Goal: Task Accomplishment & Management: Complete application form

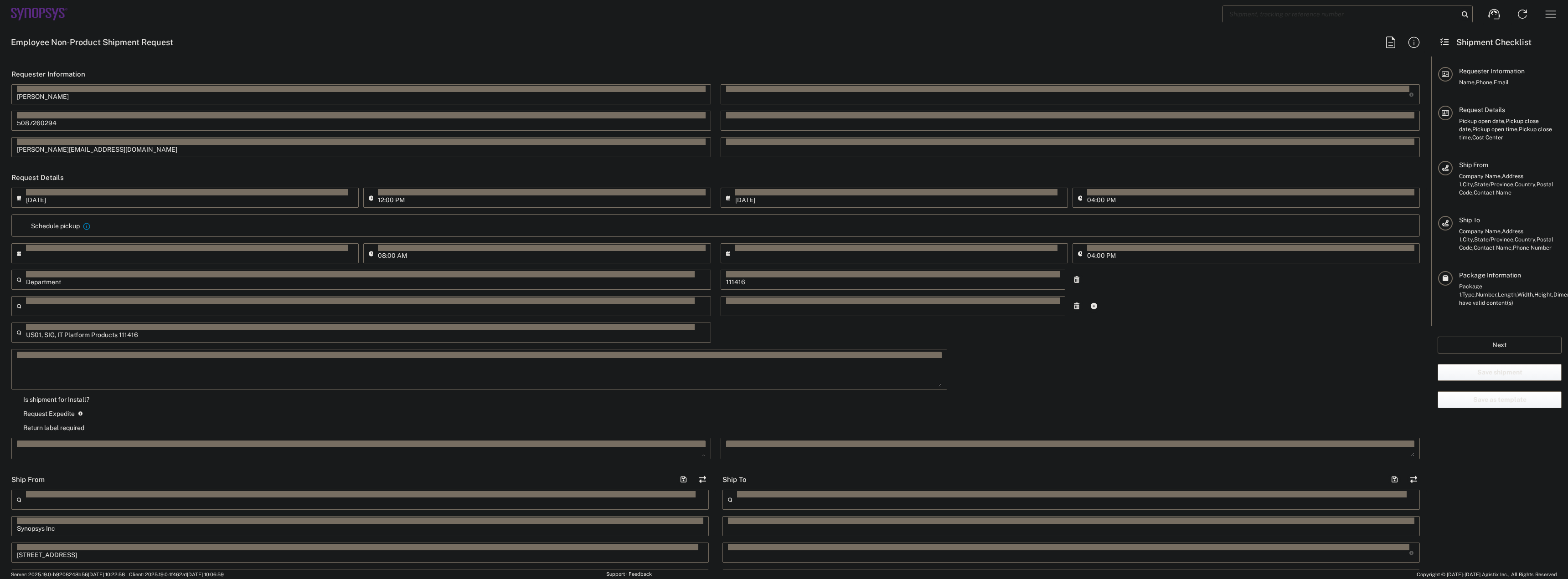
type input "Marlboro US04"
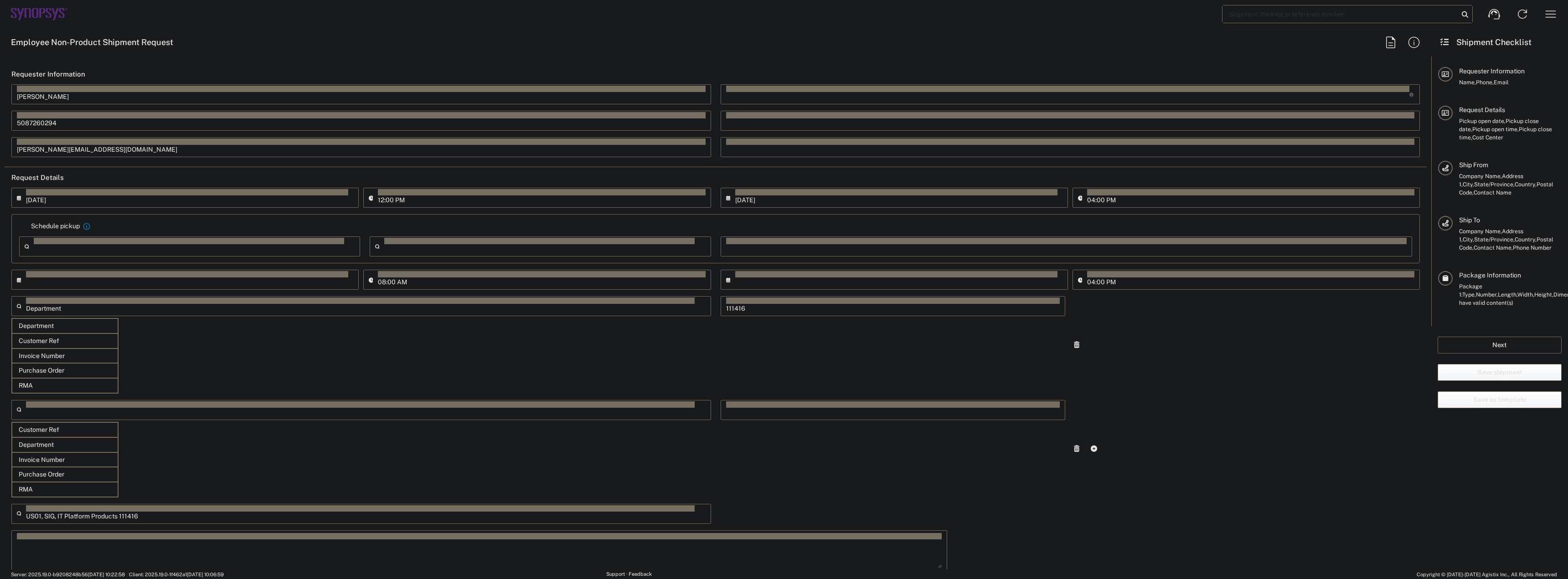
type input "[DATE]"
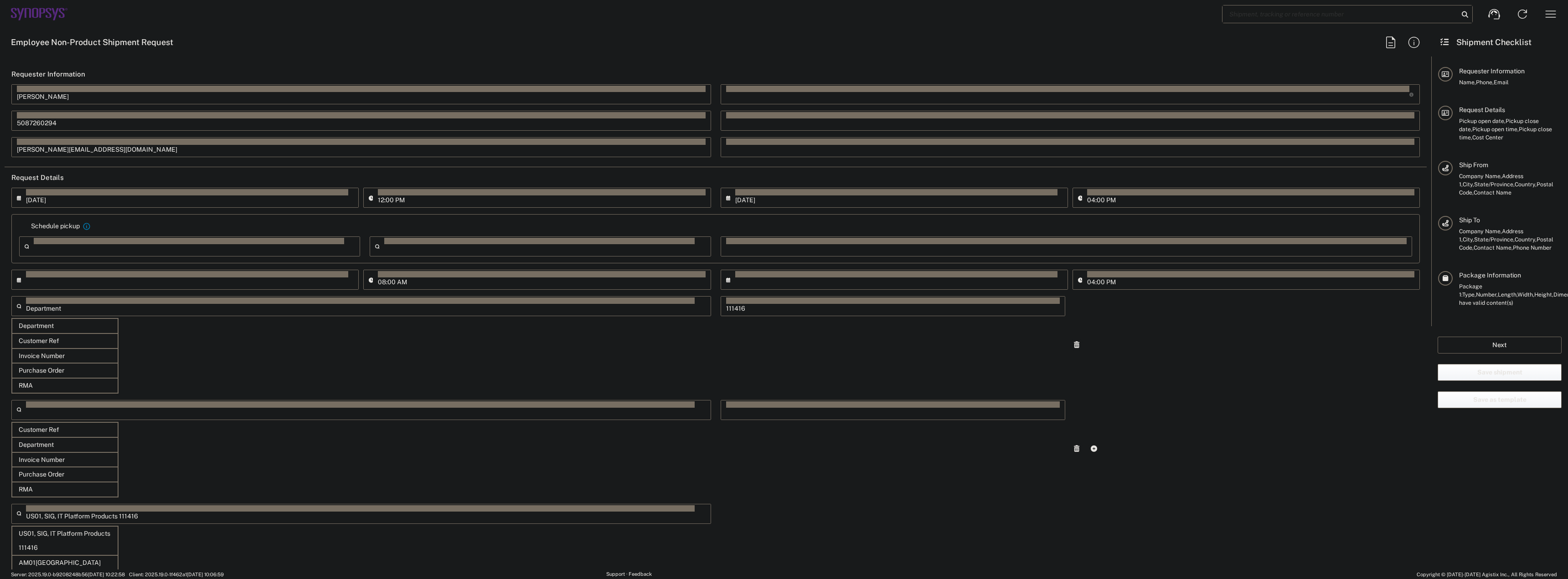
type input "05:00 PM"
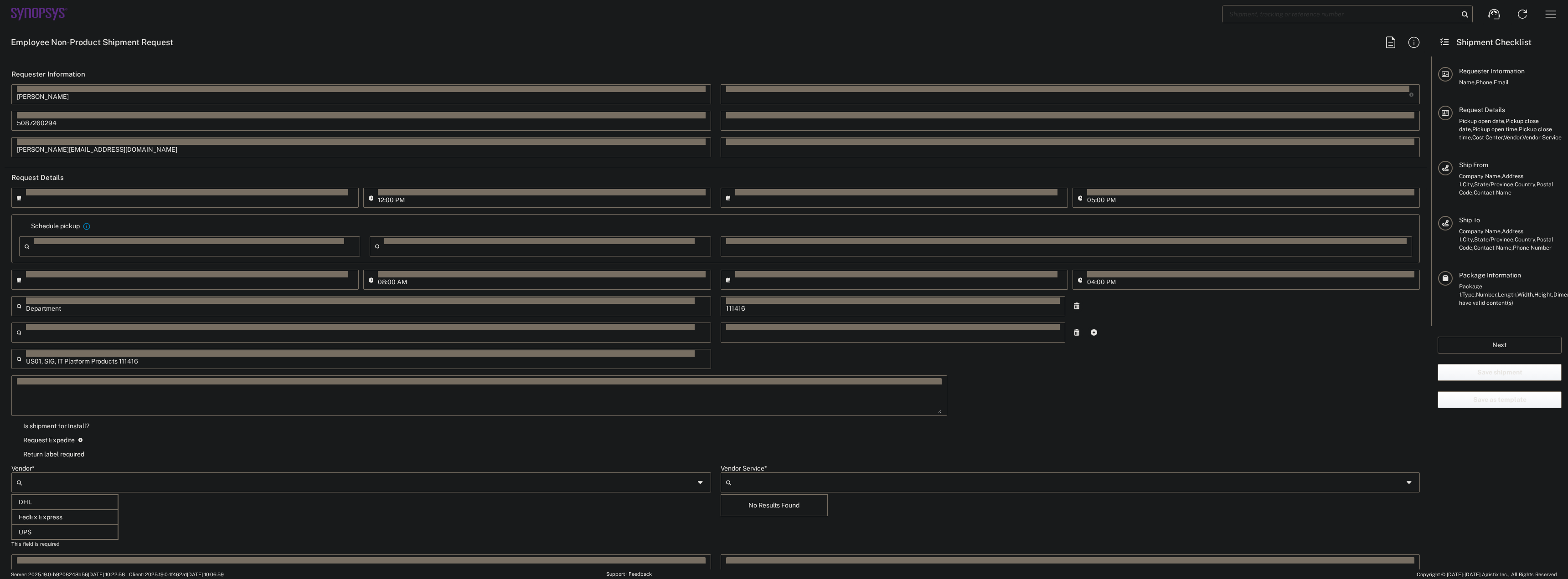
type input "FedEx Express"
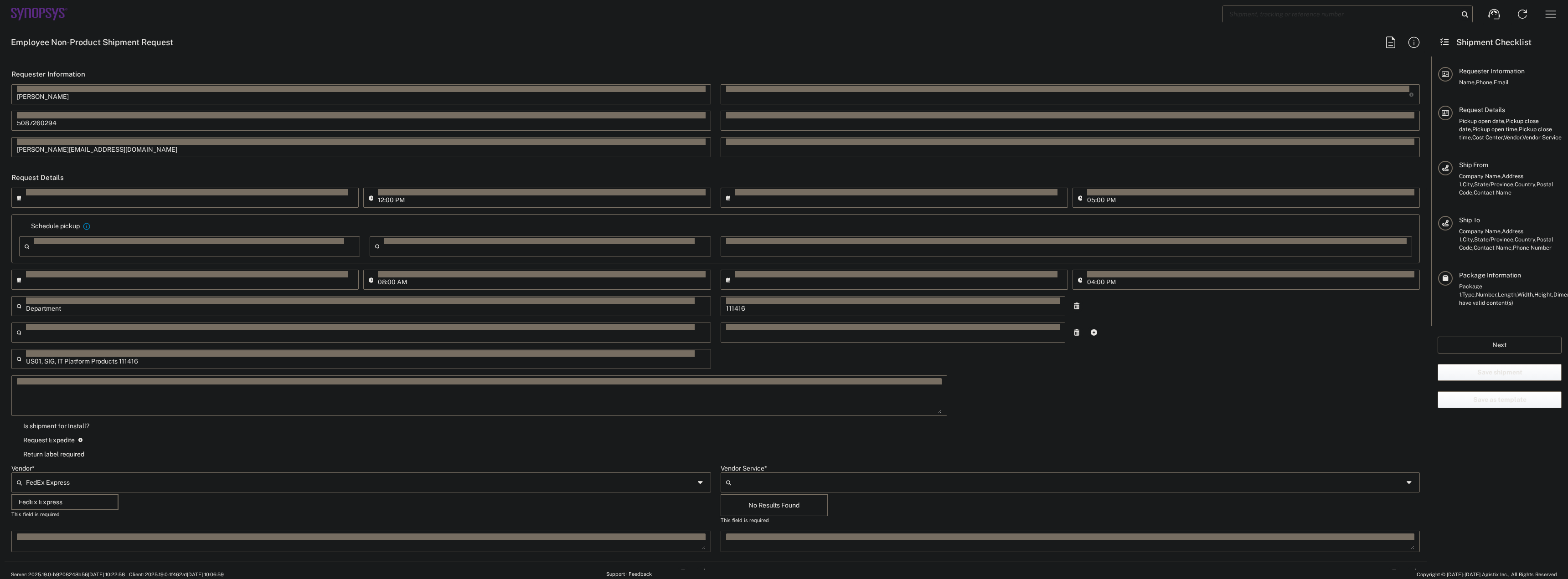
type input "Large Box"
type input "Synopsys Inc"
type input "2Day"
type input "1"
type input "5"
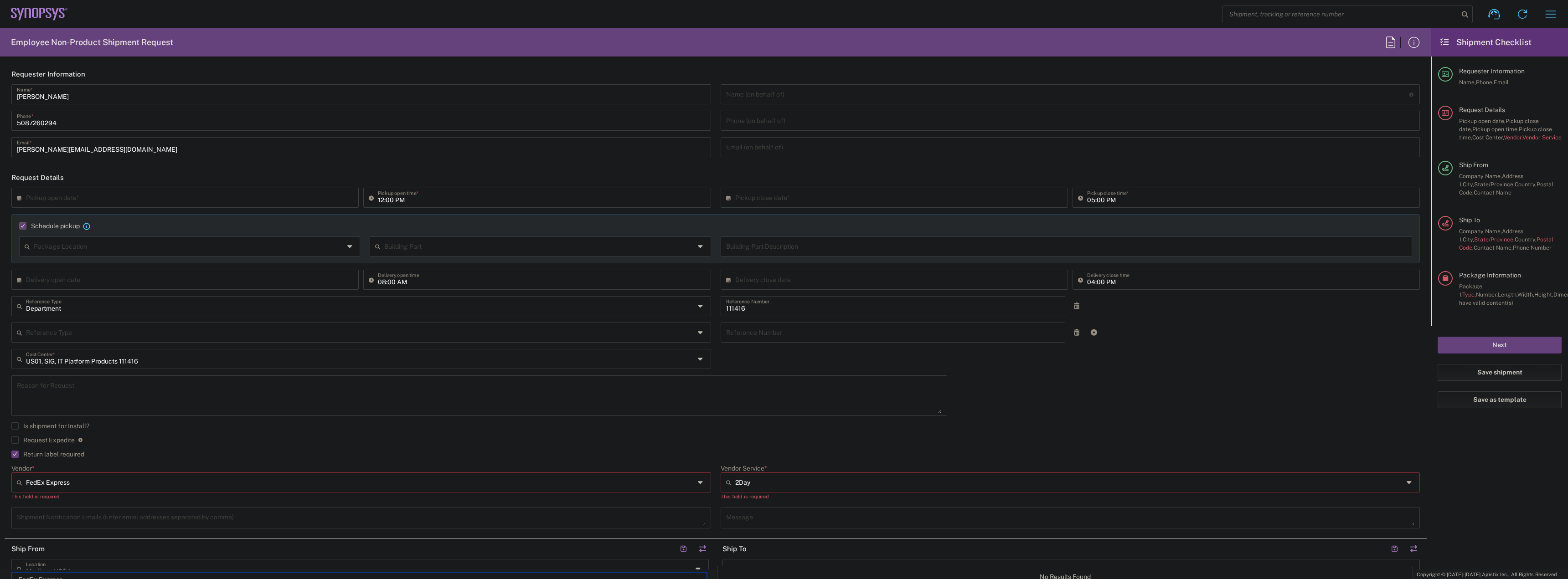
type input "Sender/Shipper"
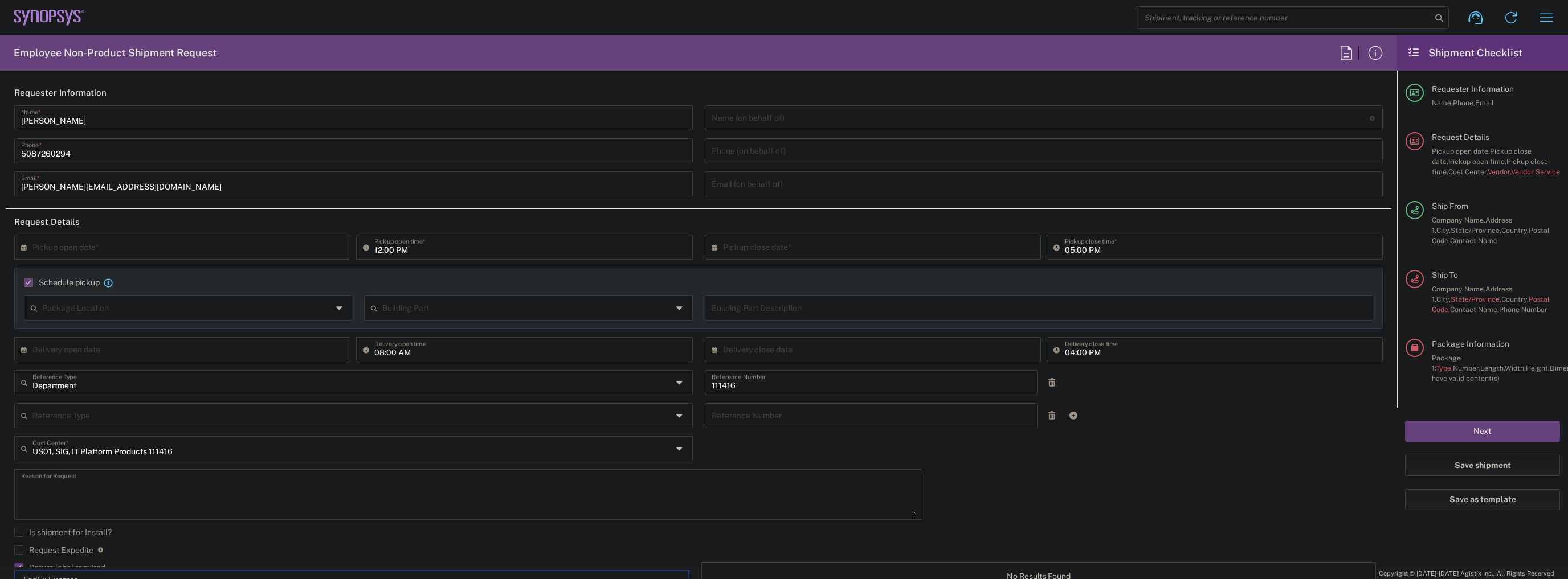
type textarea "Tech Refresh"
